Goal: Information Seeking & Learning: Learn about a topic

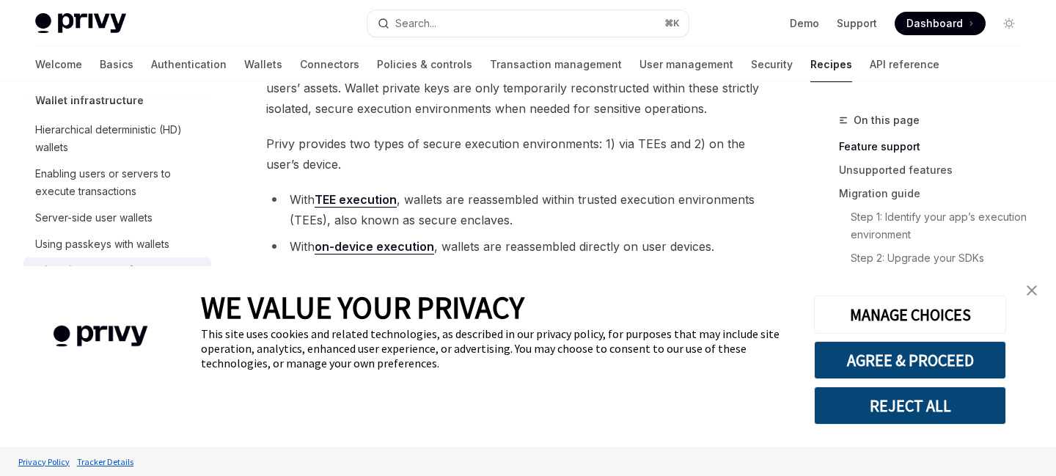
scroll to position [177, 0]
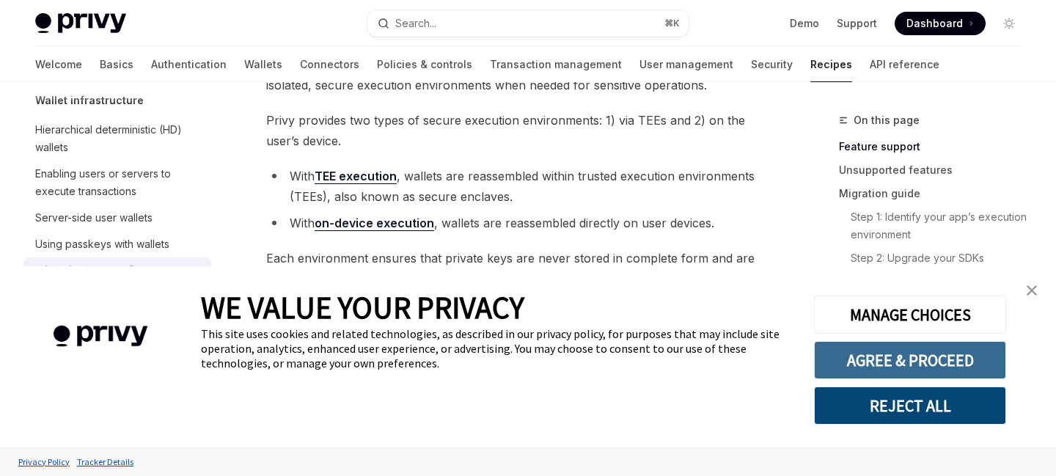
click at [904, 356] on button "AGREE & PROCEED" at bounding box center [910, 360] width 192 height 38
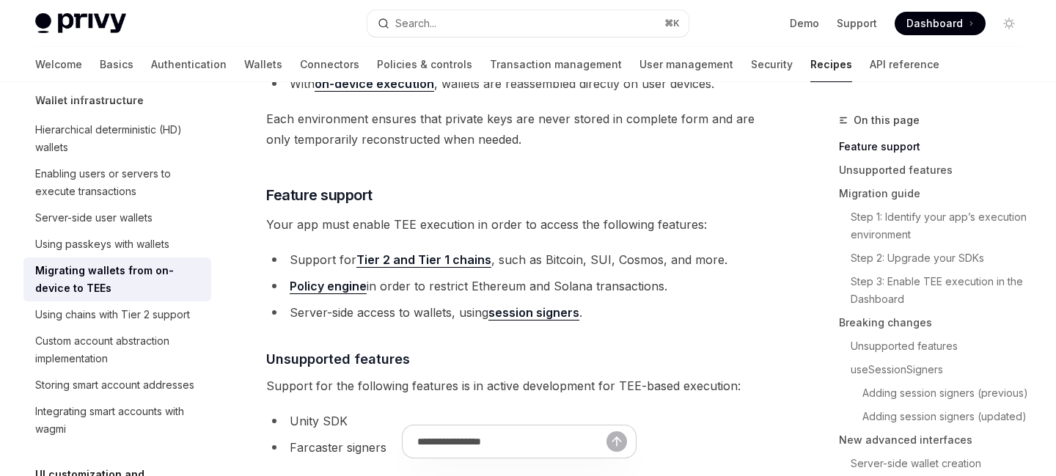
scroll to position [284, 0]
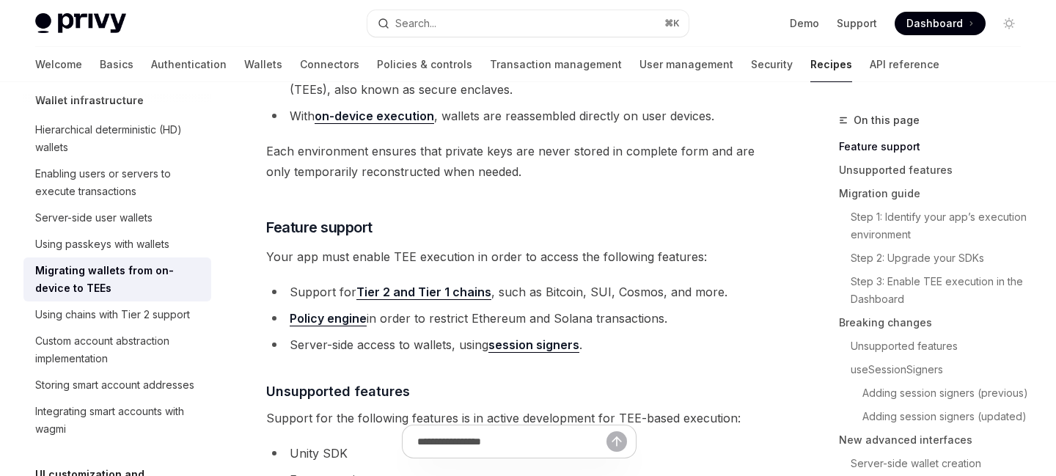
click at [520, 114] on li "With on-device execution , wallets are reassembled directly on user devices." at bounding box center [518, 116] width 505 height 21
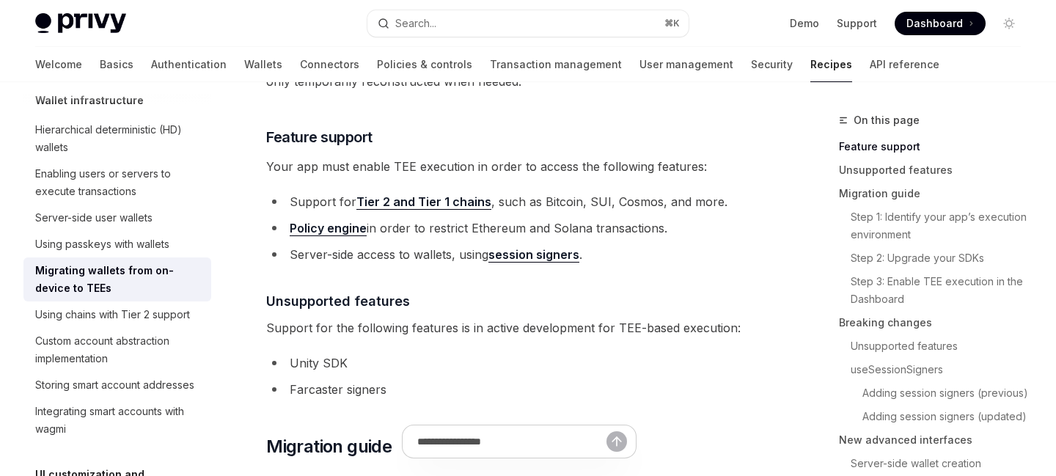
scroll to position [380, 0]
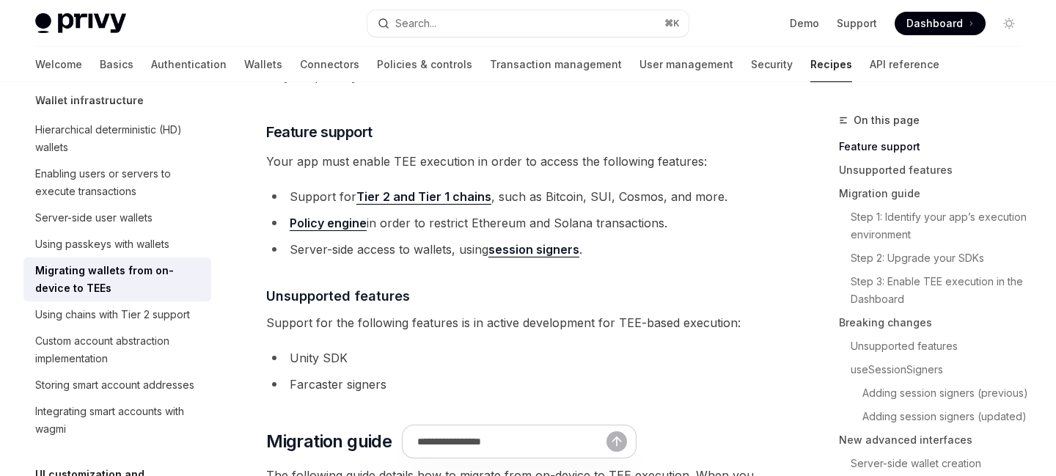
click at [461, 200] on link "Tier 2 and Tier 1 chains" at bounding box center [423, 196] width 135 height 15
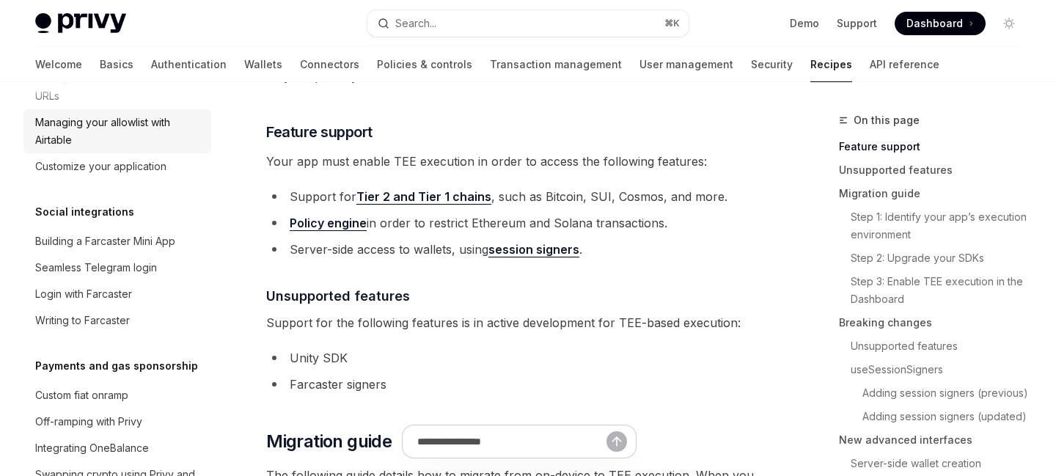
scroll to position [1045, 0]
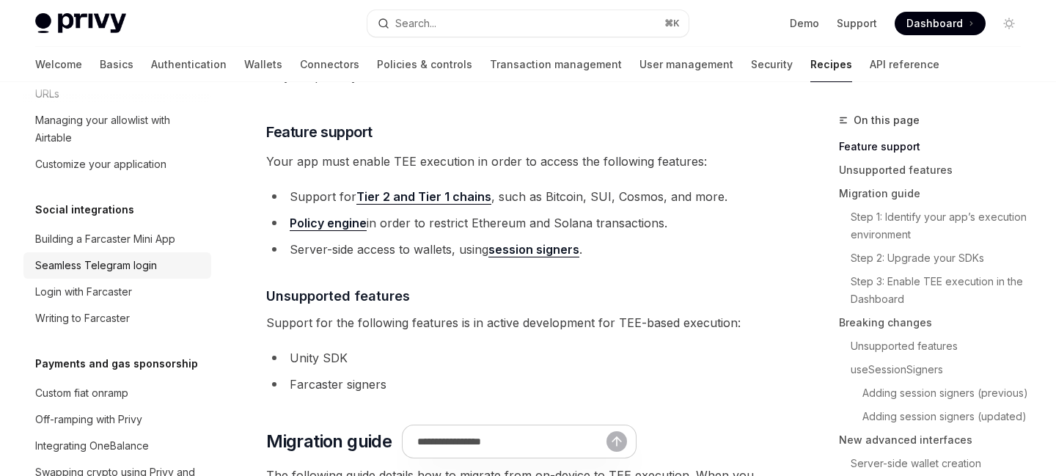
click at [123, 257] on div "Seamless Telegram login" at bounding box center [96, 266] width 122 height 18
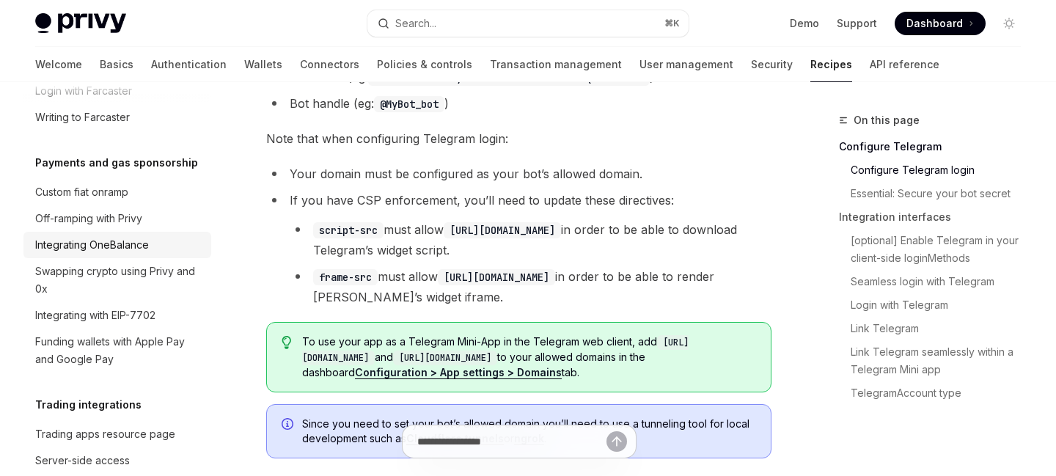
scroll to position [1251, 0]
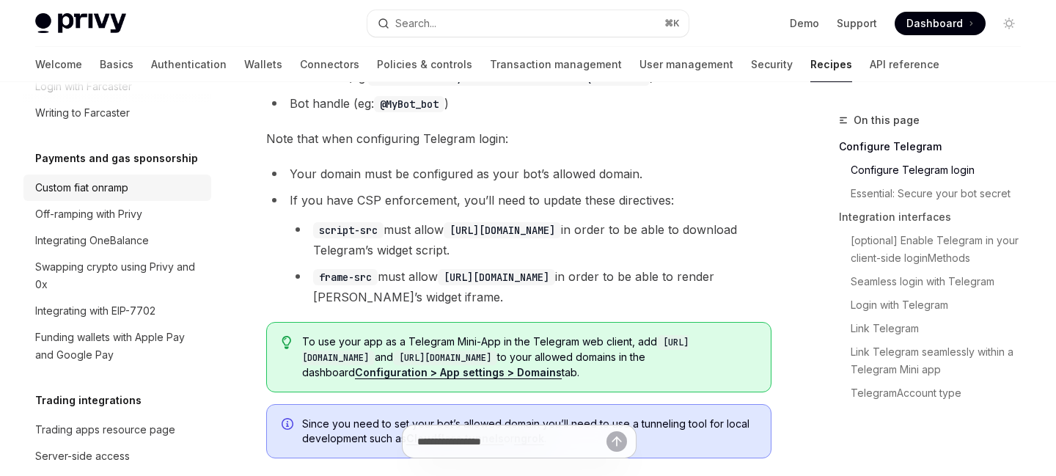
click at [147, 179] on link "Custom fiat onramp" at bounding box center [117, 187] width 188 height 26
type textarea "*"
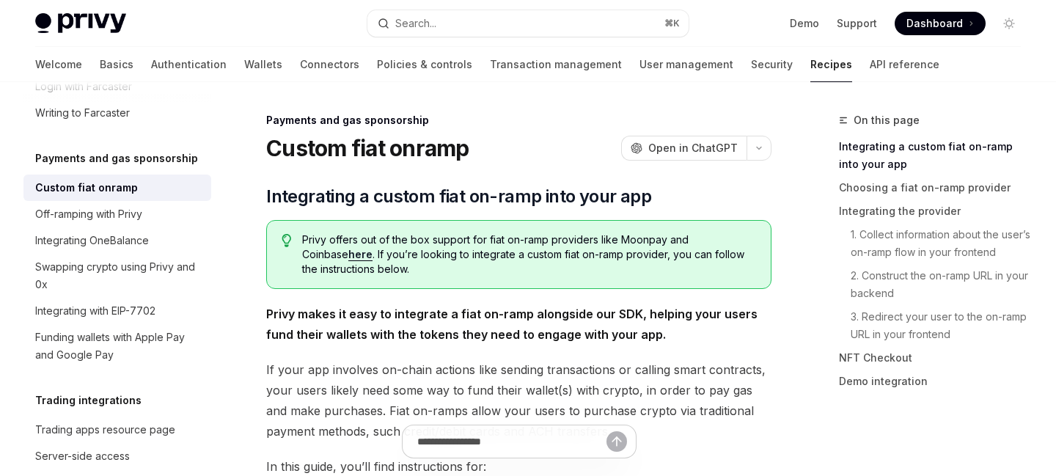
scroll to position [67, 0]
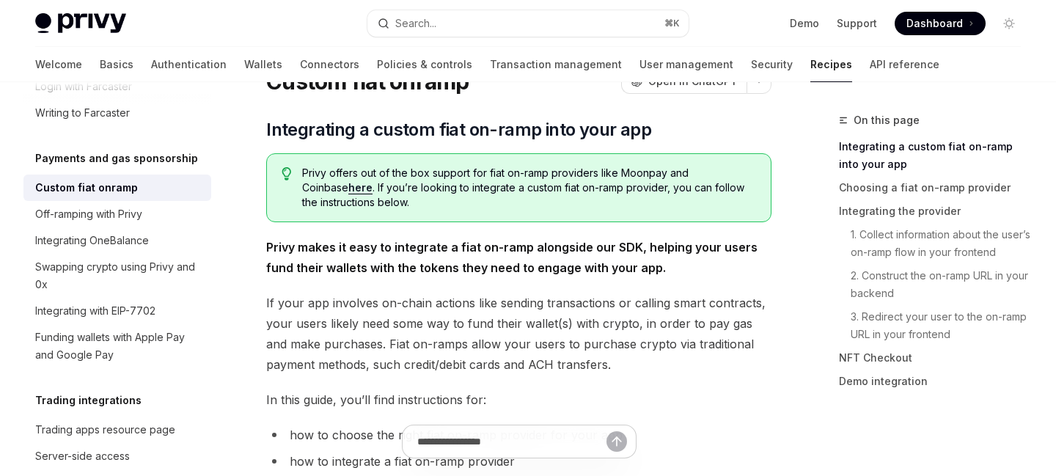
click at [348, 191] on link "here" at bounding box center [360, 187] width 24 height 13
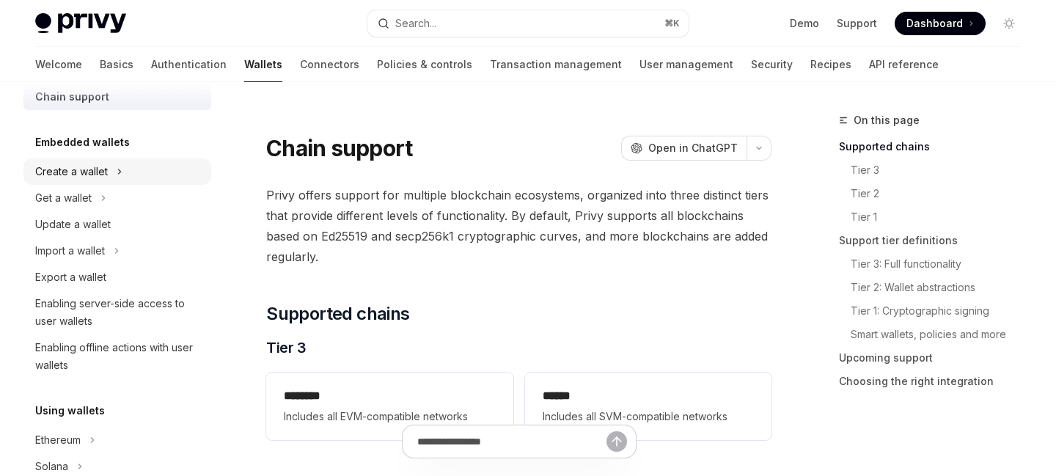
scroll to position [81, 0]
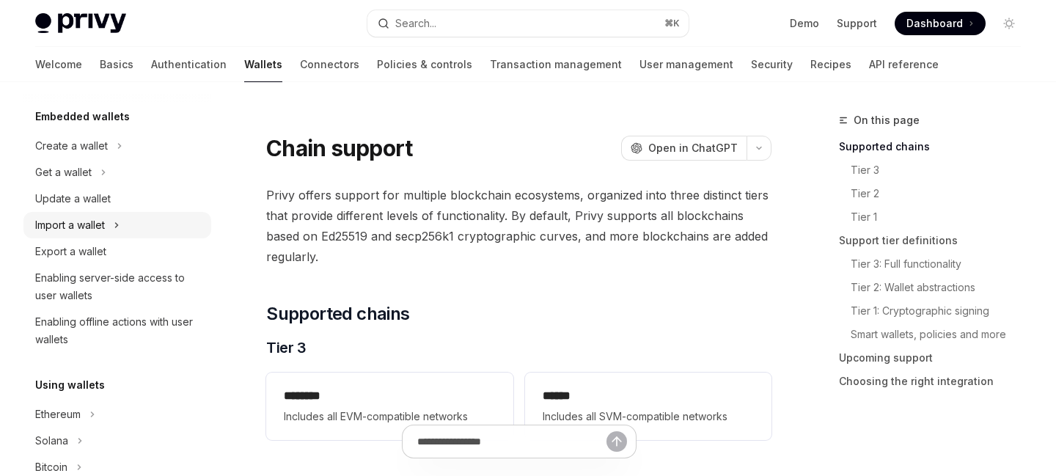
click at [118, 229] on icon at bounding box center [117, 225] width 6 height 18
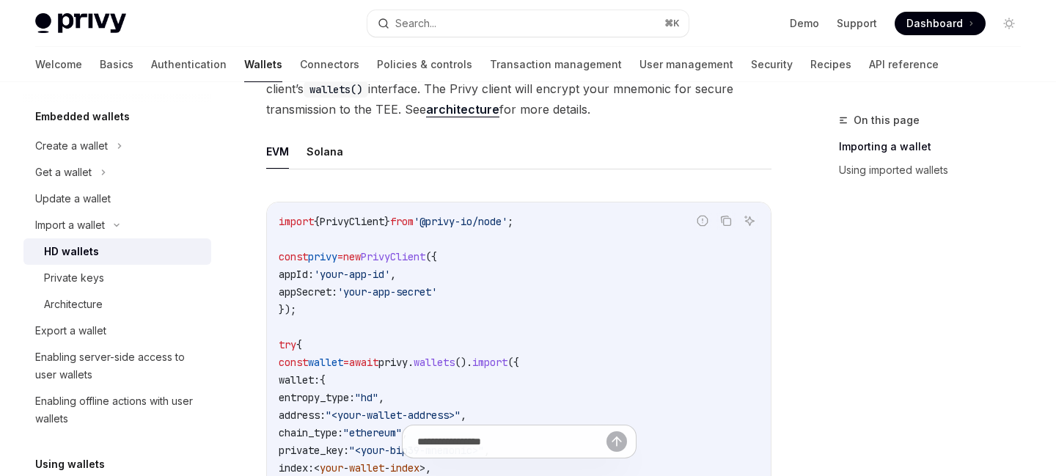
scroll to position [455, 0]
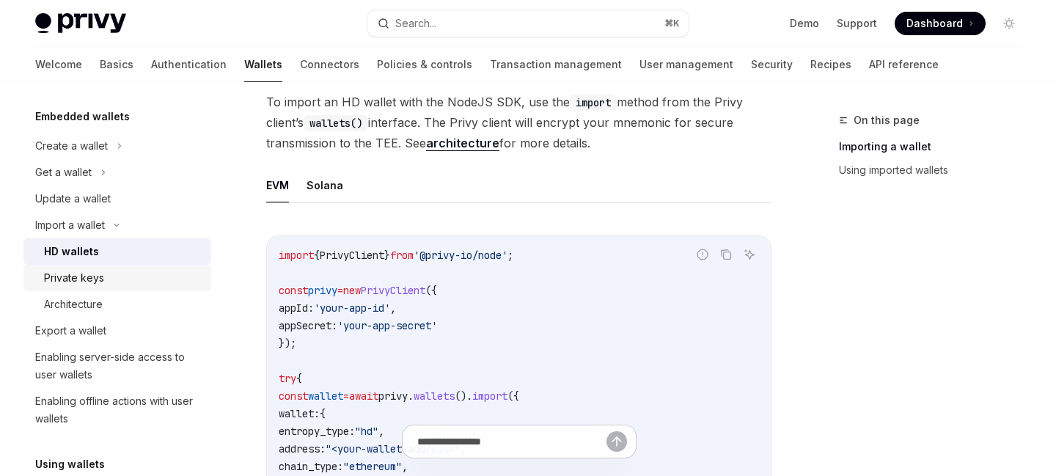
click at [132, 279] on div "Private keys" at bounding box center [123, 278] width 158 height 18
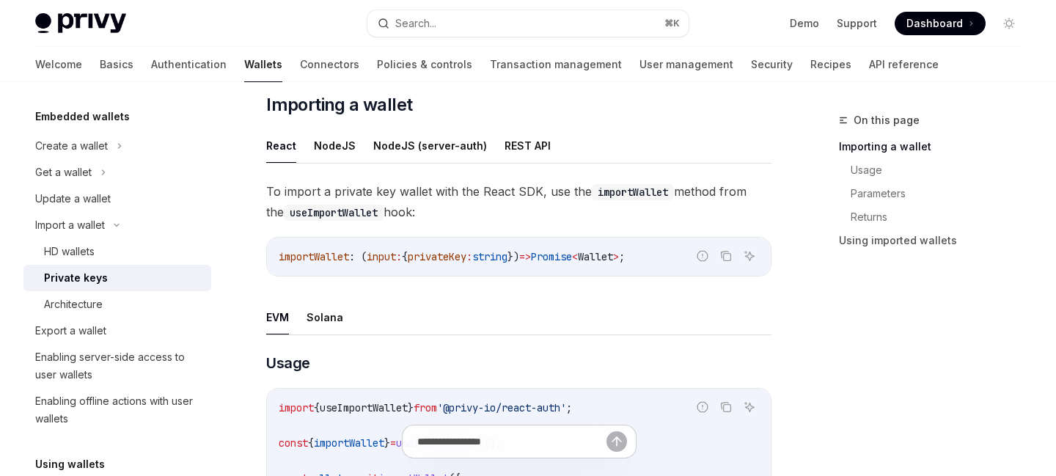
scroll to position [231, 0]
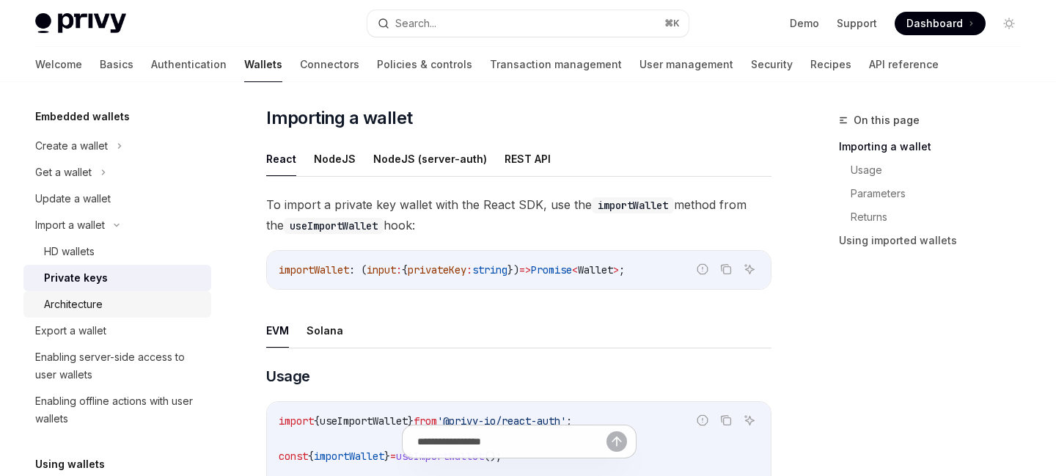
click at [82, 295] on div "Architecture" at bounding box center [73, 304] width 59 height 18
type textarea "*"
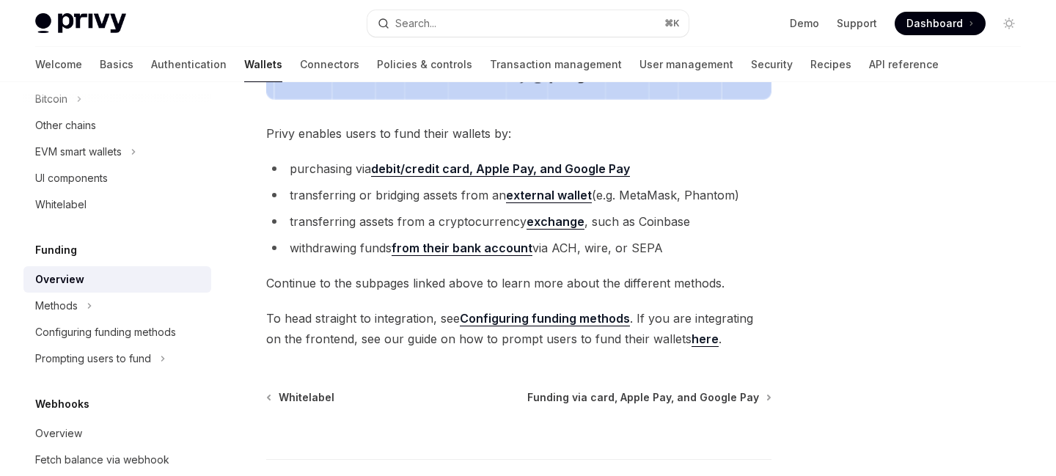
scroll to position [570, 0]
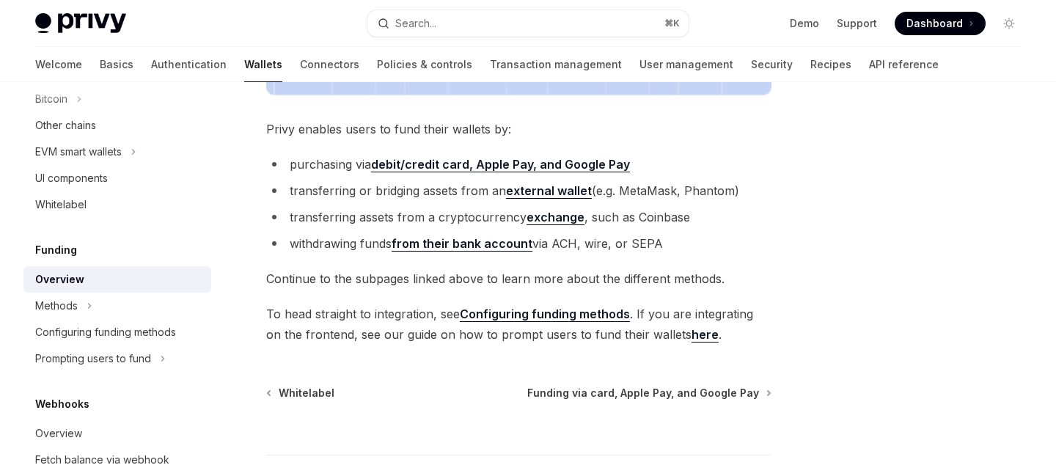
click at [691, 334] on link "here" at bounding box center [704, 334] width 27 height 15
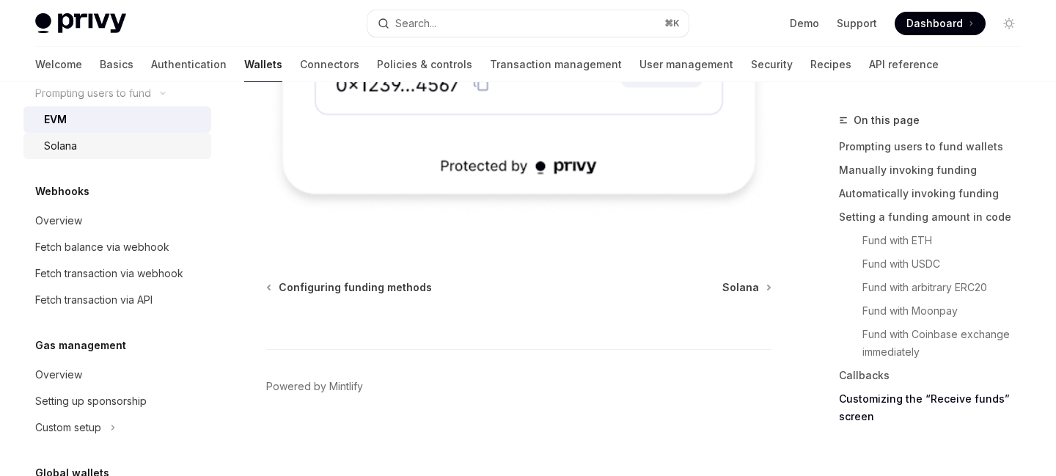
scroll to position [749, 0]
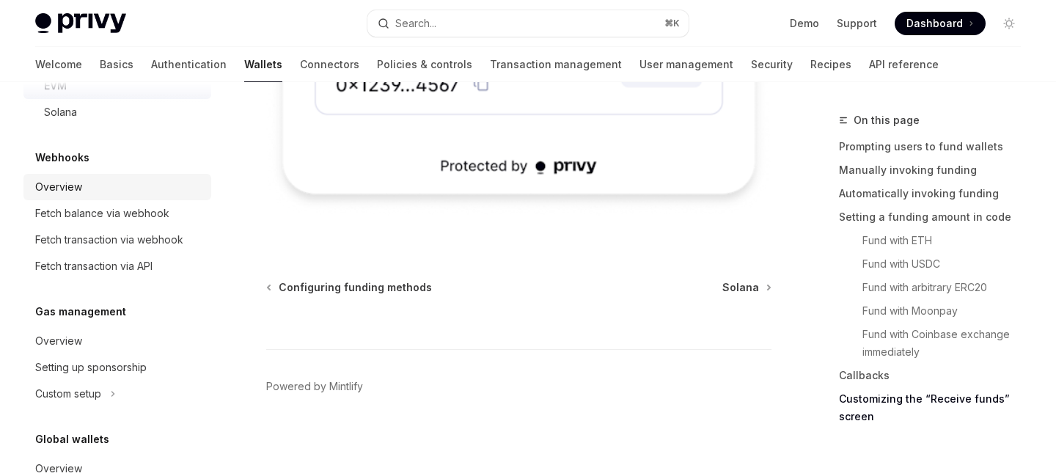
click at [122, 179] on div "Overview" at bounding box center [118, 187] width 167 height 18
type textarea "*"
